Goal: Information Seeking & Learning: Learn about a topic

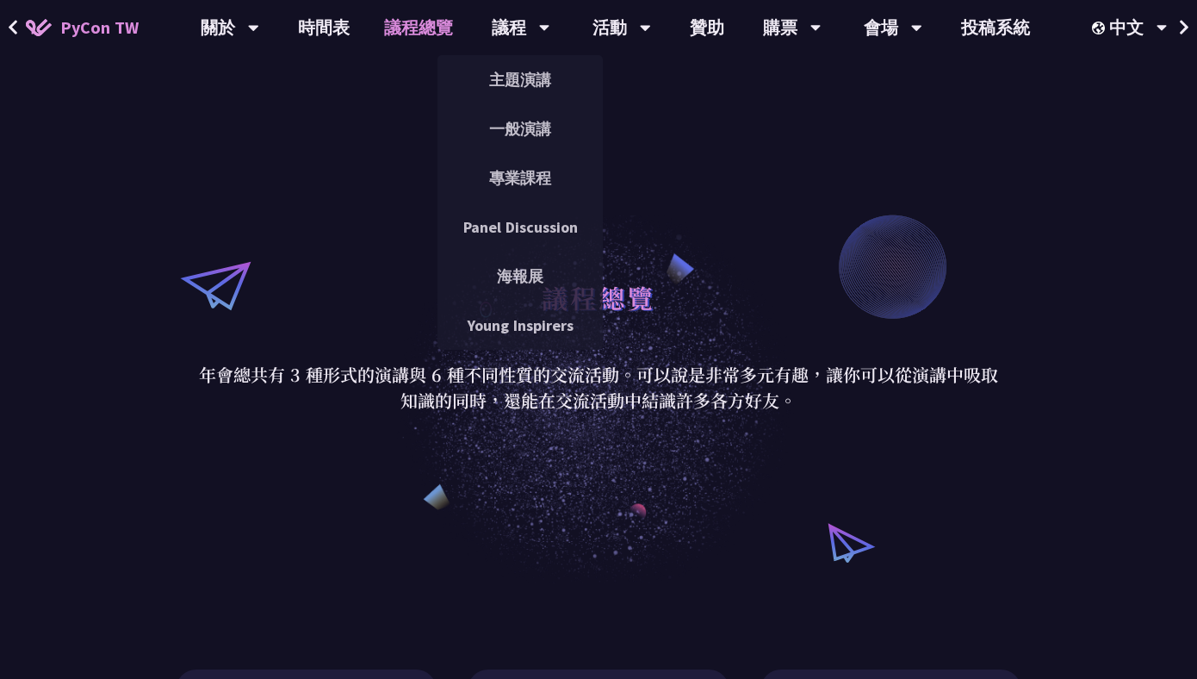
scroll to position [3, 0]
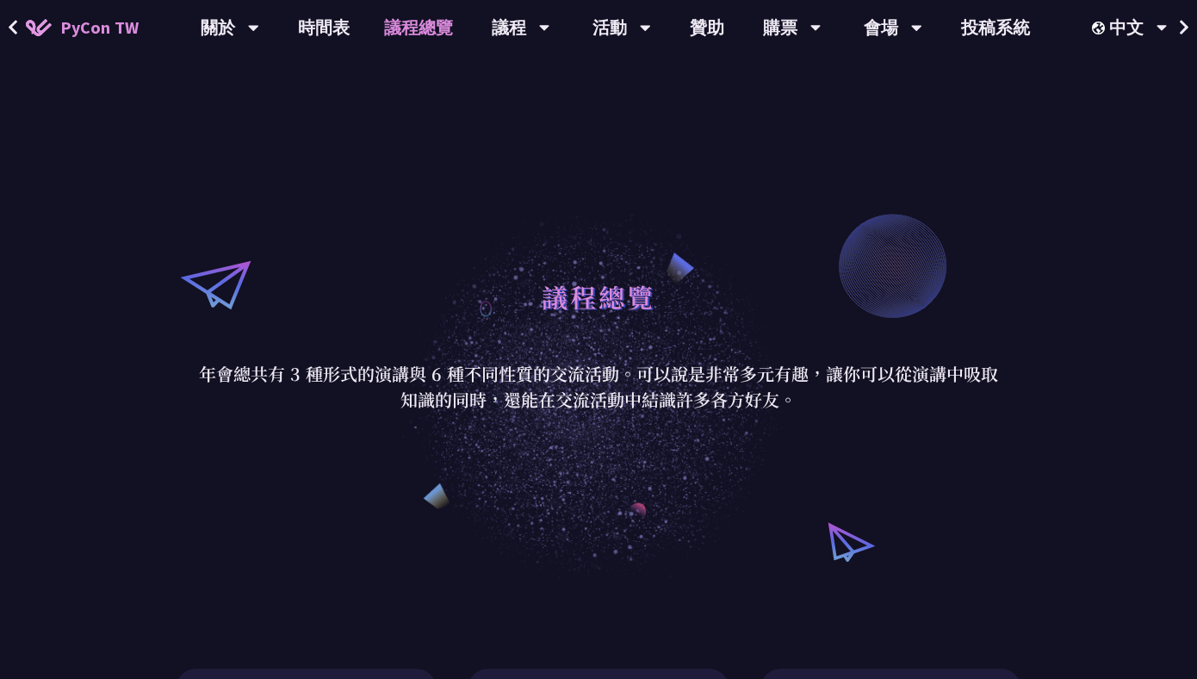
click at [431, 32] on link "議程總覽" at bounding box center [418, 27] width 103 height 55
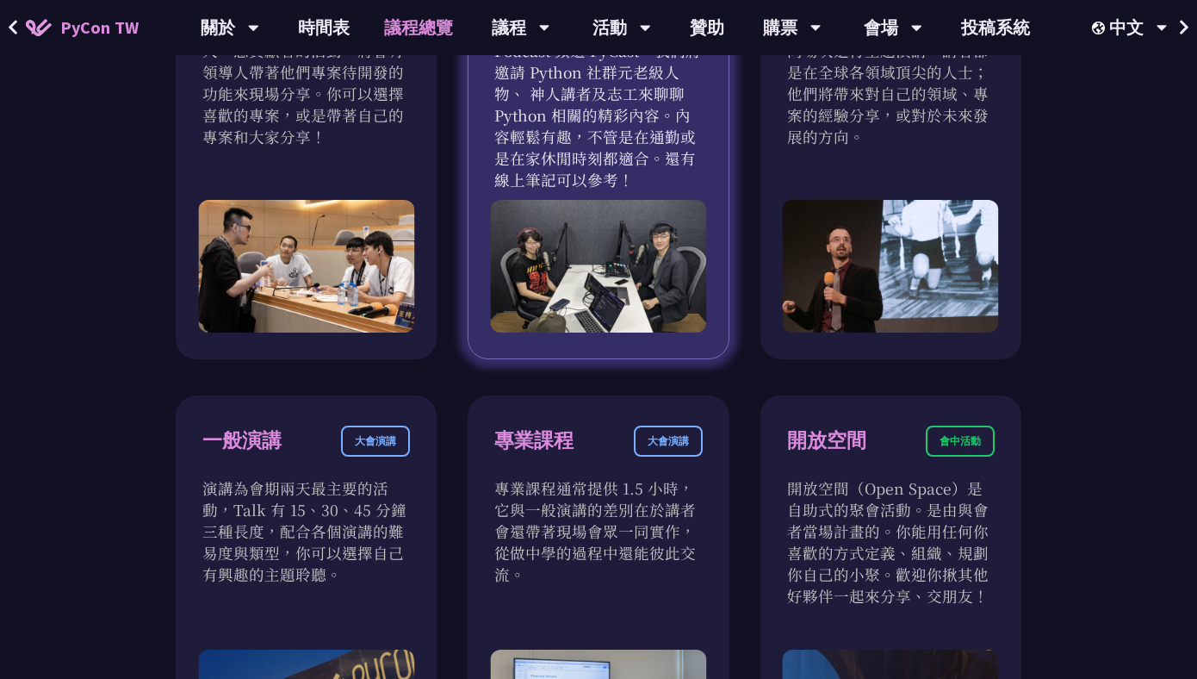
scroll to position [471, 0]
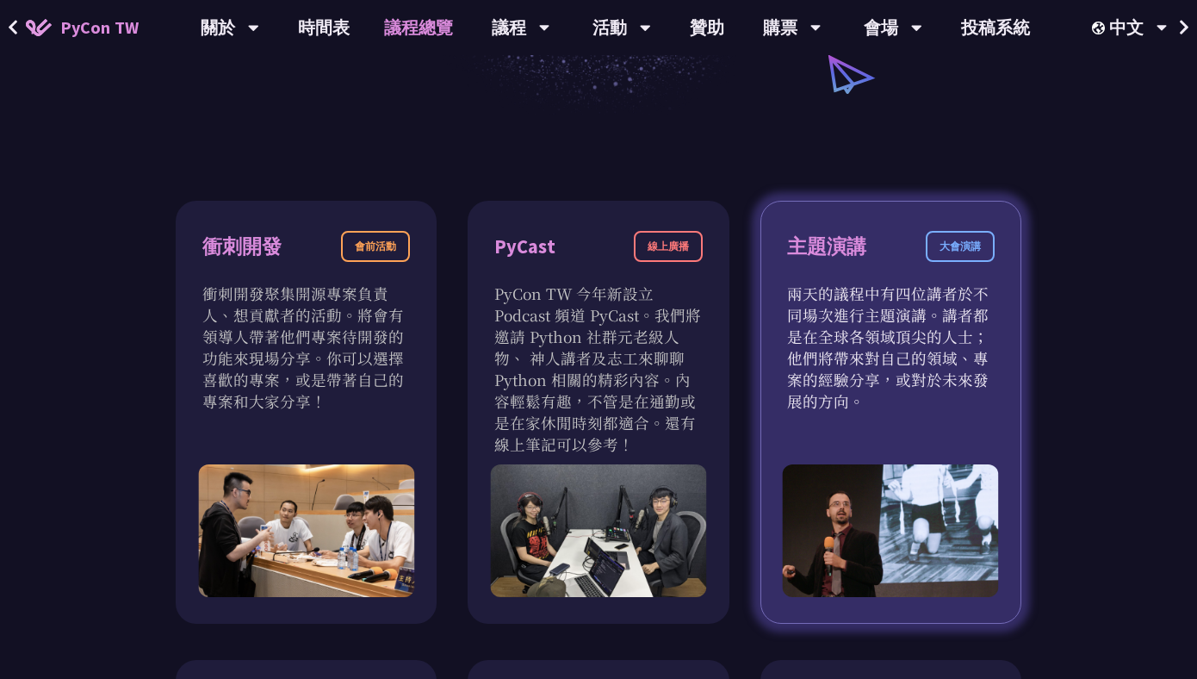
click at [964, 296] on p "兩天的議程中有四位講者於不同場次進行主題演講。講者都是在全球各領域頂尖的人士；他們將帶來對自己的領域、專案的經驗分享，或對於未來發展的方向。" at bounding box center [891, 346] width 208 height 129
drag, startPoint x: 881, startPoint y: 245, endPoint x: 874, endPoint y: 225, distance: 21.0
click at [874, 225] on div "主題演講 大會演講 兩天的議程中有四位講者於不同場次進行主題演講。講者都是在全球各領域頂尖的人士；他們將帶來對自己的領域、專案的經驗分享，或對於未來發展的方向。" at bounding box center [890, 412] width 261 height 423
click at [857, 251] on div "主題演講" at bounding box center [826, 247] width 79 height 30
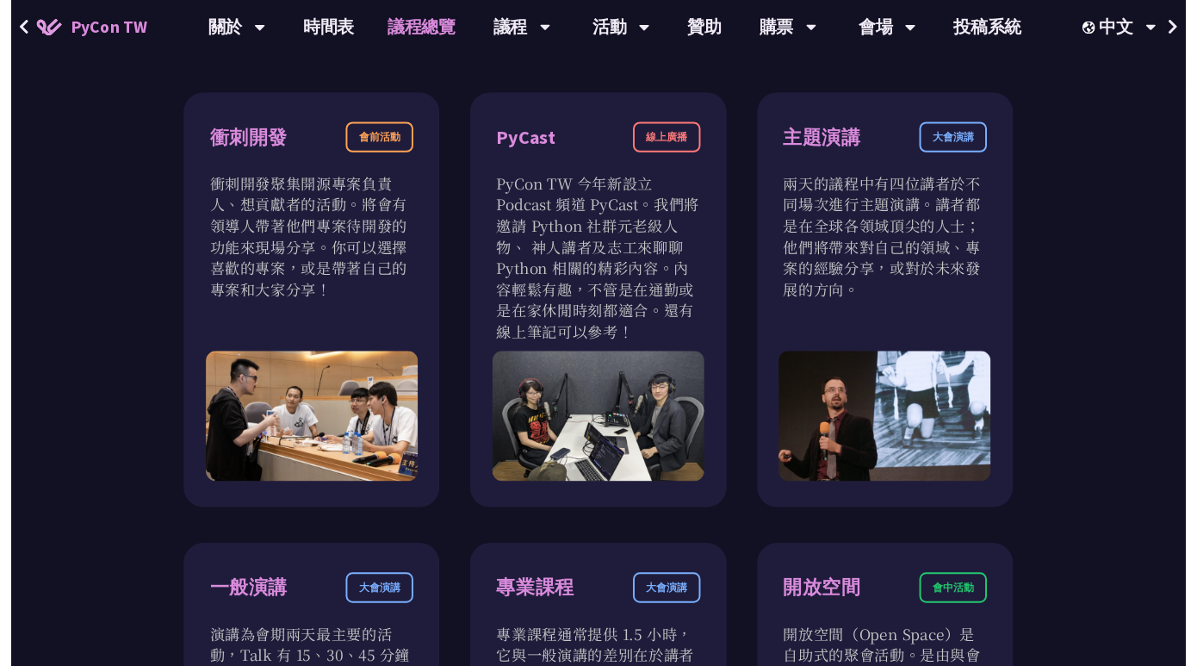
scroll to position [0, 0]
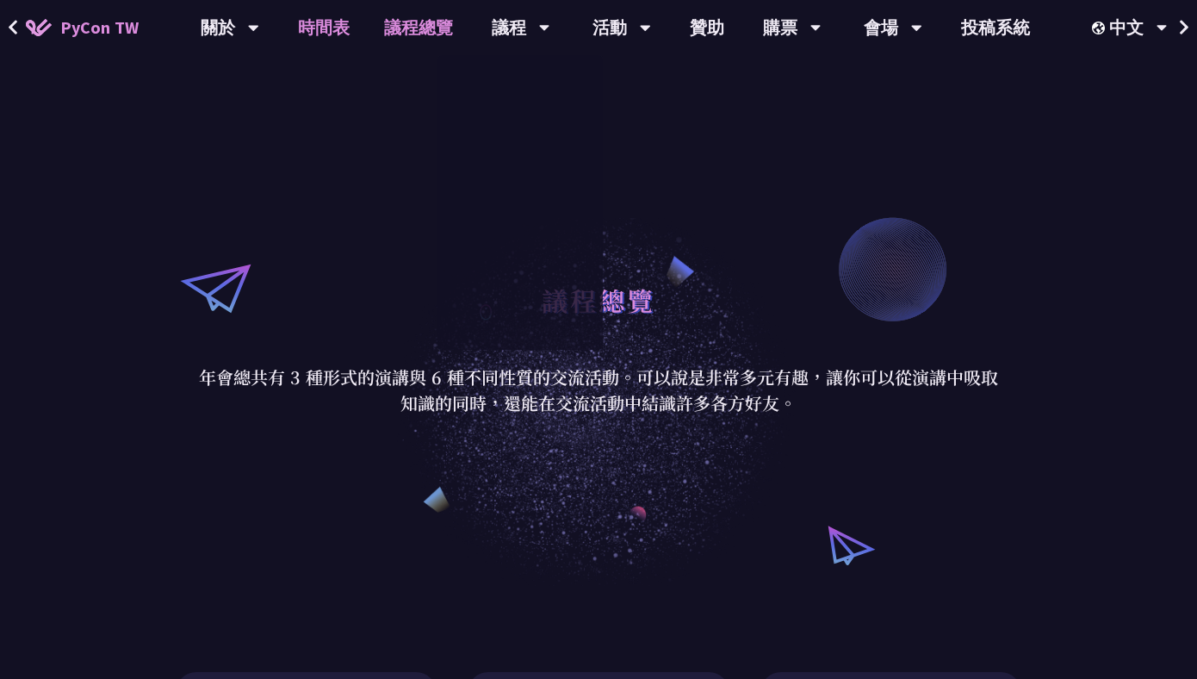
click at [301, 13] on link "時間表" at bounding box center [324, 27] width 86 height 55
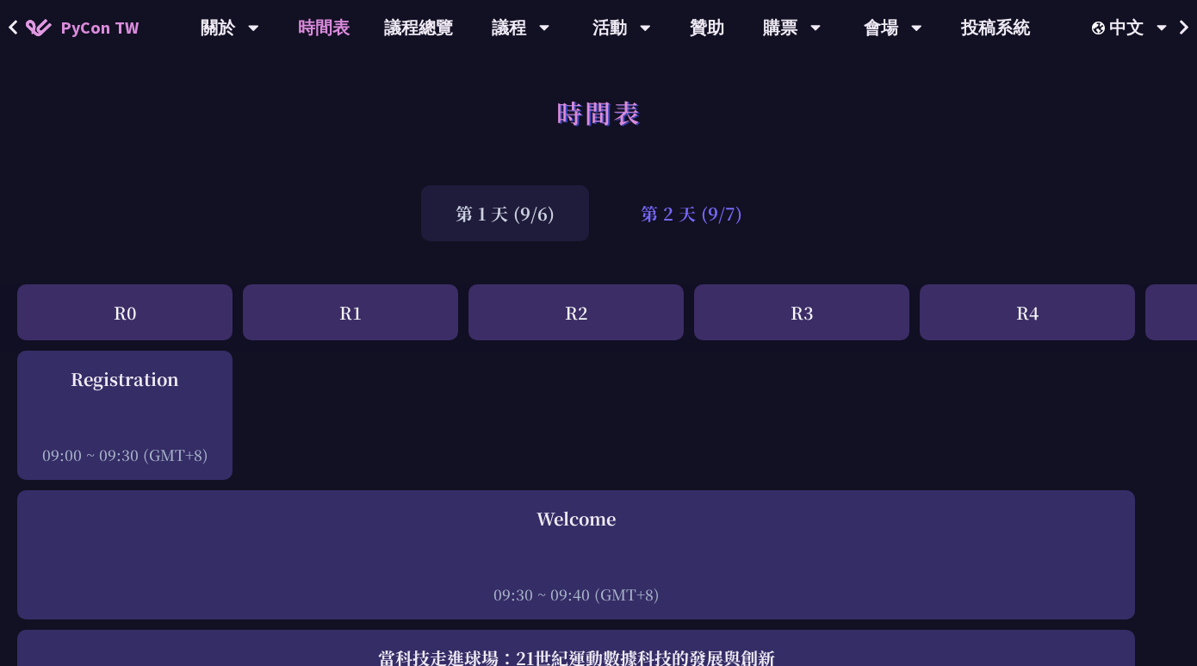
click at [683, 218] on div "第 2 天 (9/7)" at bounding box center [691, 213] width 171 height 56
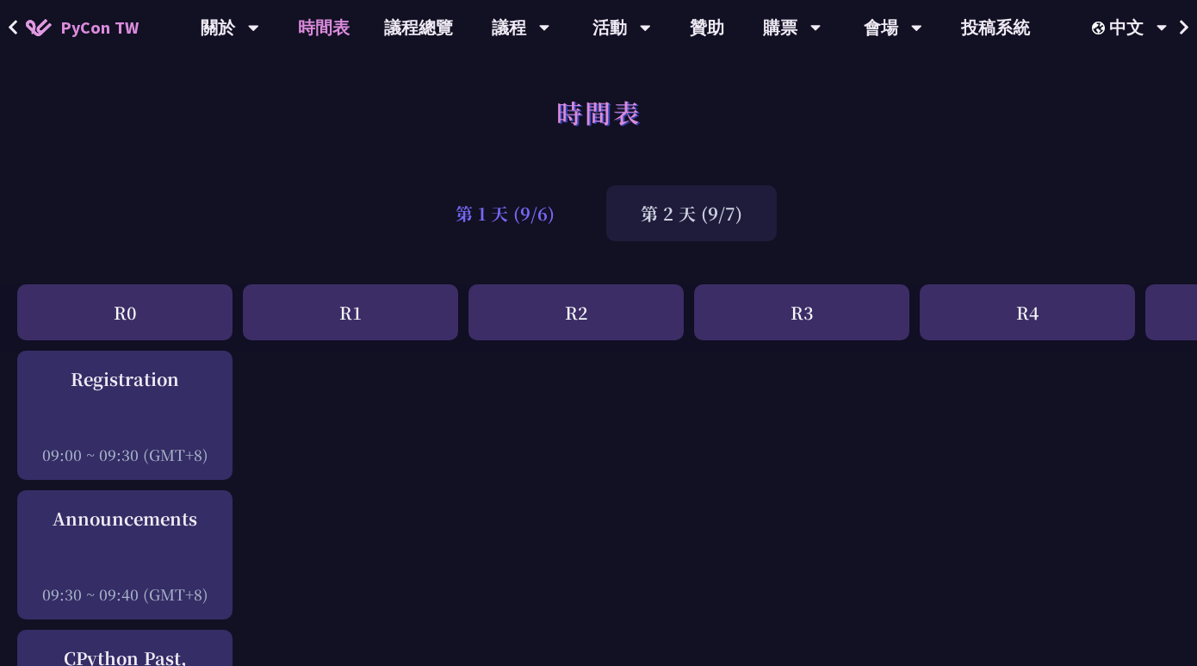
click at [546, 226] on div "第 1 天 (9/6)" at bounding box center [505, 213] width 168 height 56
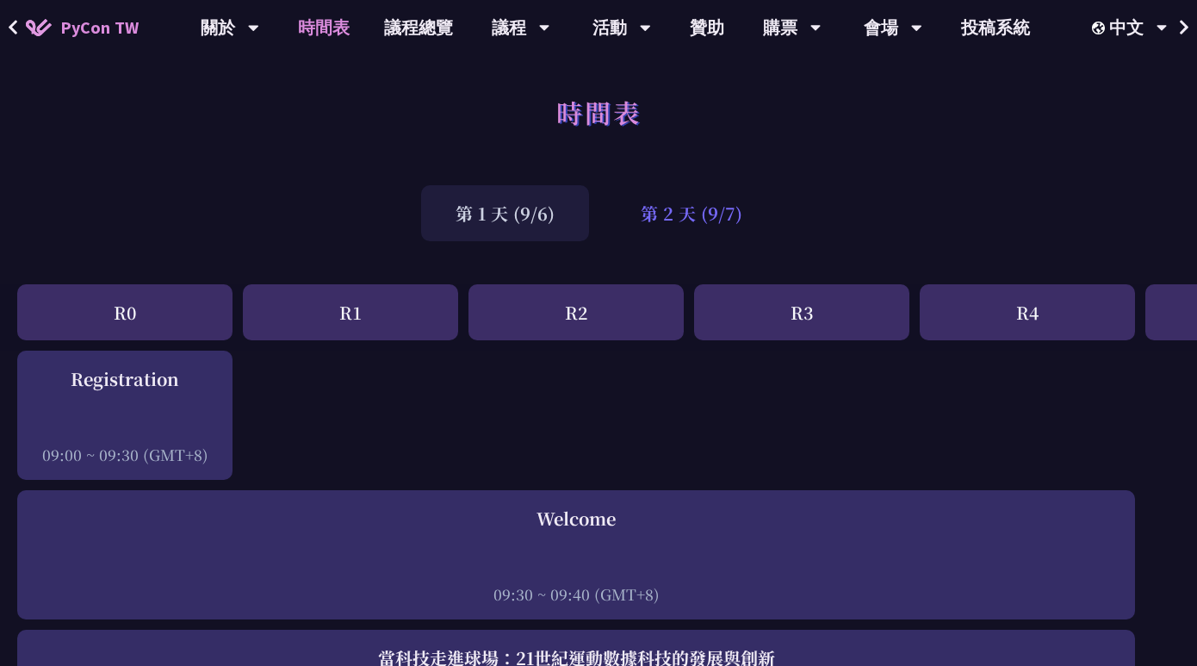
click at [673, 204] on div "第 2 天 (9/7)" at bounding box center [691, 213] width 171 height 56
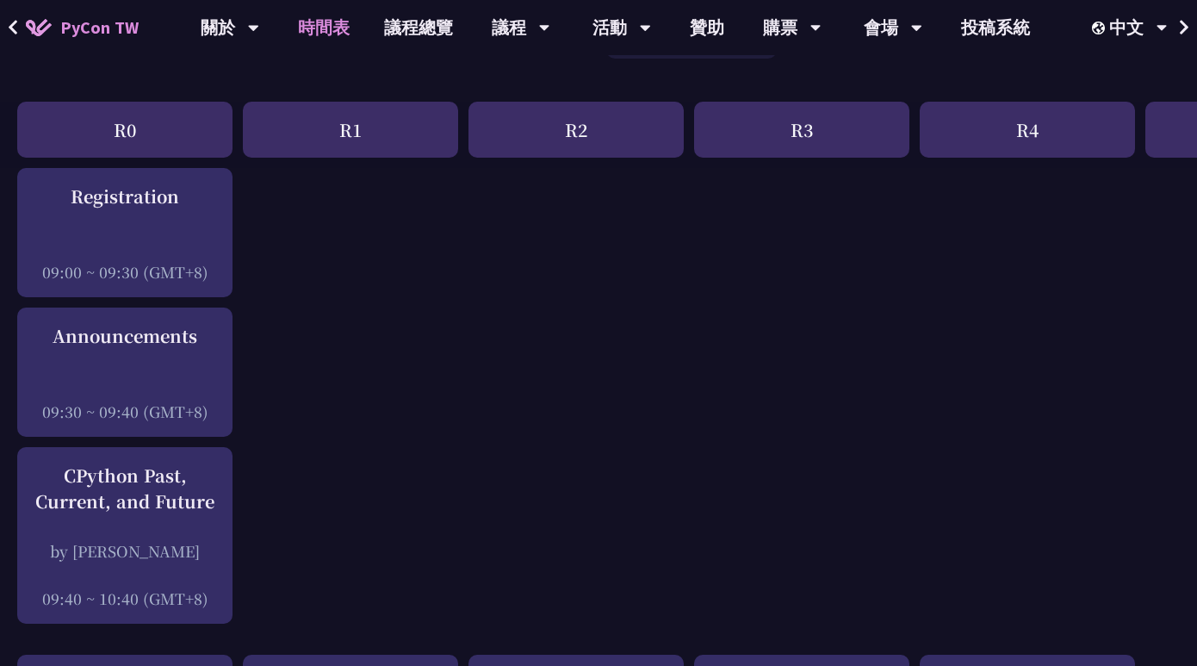
scroll to position [181, 0]
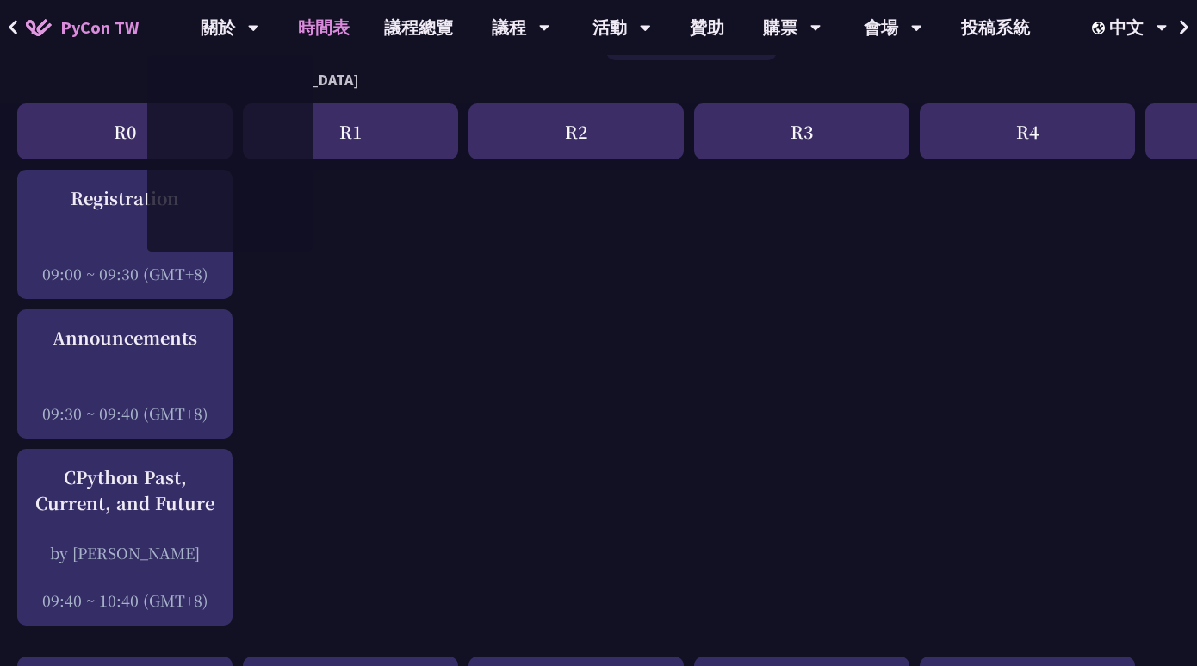
click at [120, 28] on span "PyCon TW" at bounding box center [99, 28] width 78 height 26
